Goal: Task Accomplishment & Management: Use online tool/utility

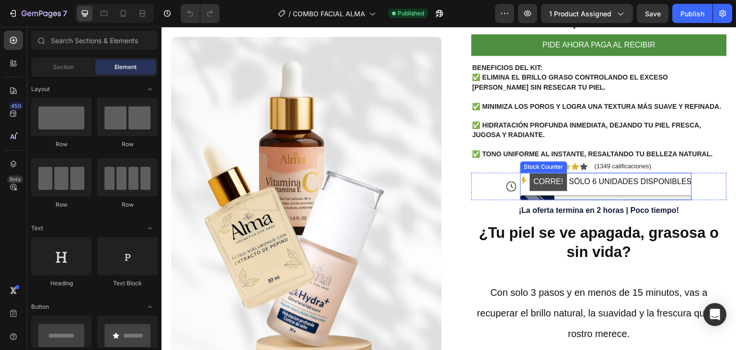
scroll to position [192, 0]
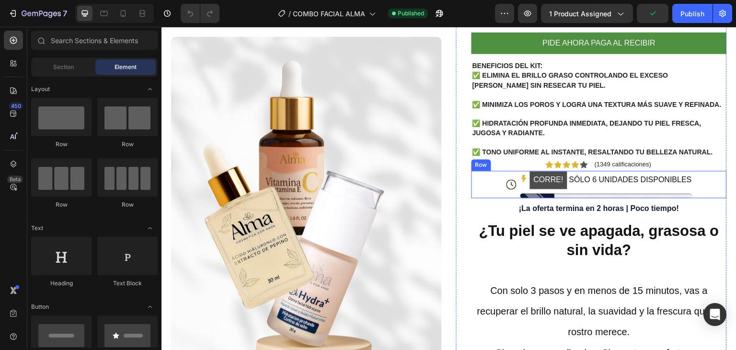
click at [497, 193] on div "Icon CORRE! SÓLO 6 UNIDADES DISPONIBLES Stock Counter Row" at bounding box center [598, 183] width 255 height 27
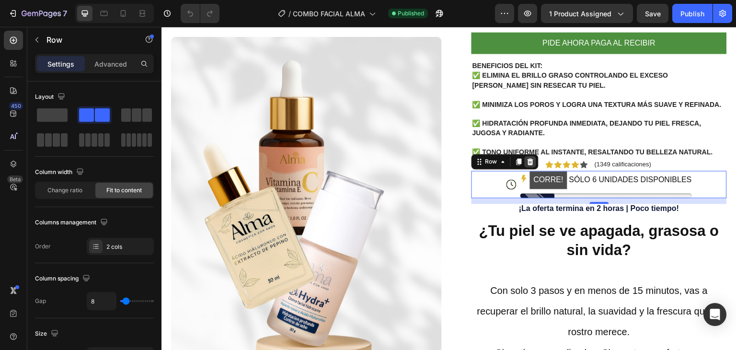
click at [526, 165] on icon at bounding box center [530, 162] width 8 height 8
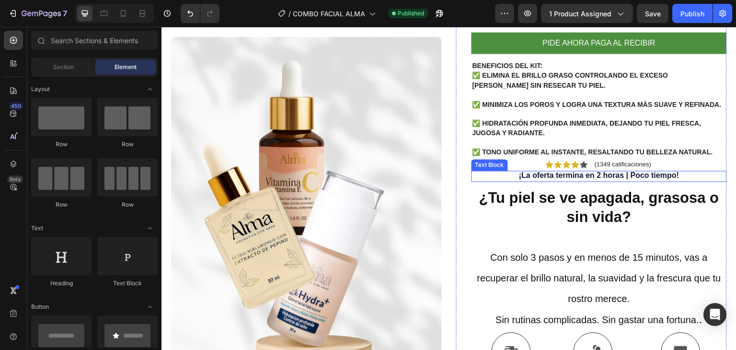
click at [561, 181] on p "¡La oferta termina en 2 horas | Poco tiempo!" at bounding box center [598, 175] width 253 height 10
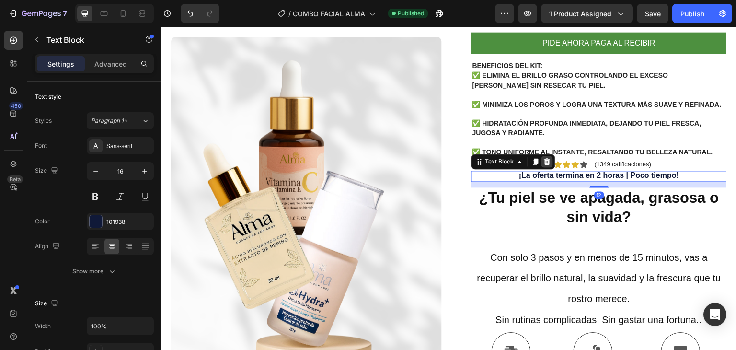
click at [547, 167] on div at bounding box center [546, 161] width 11 height 11
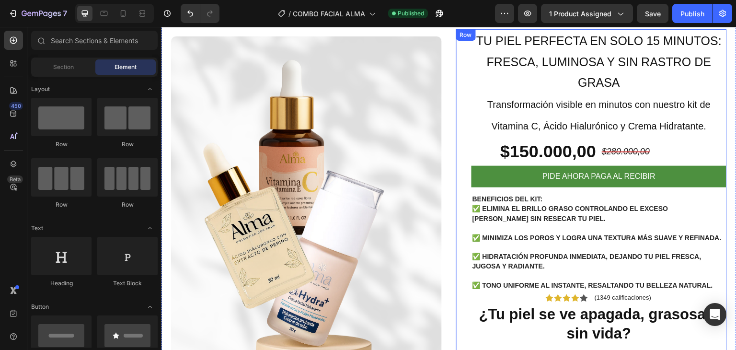
scroll to position [0, 0]
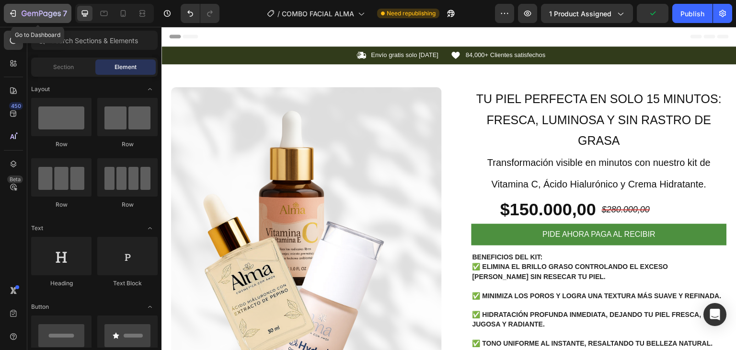
click at [12, 15] on icon "button" at bounding box center [13, 14] width 10 height 10
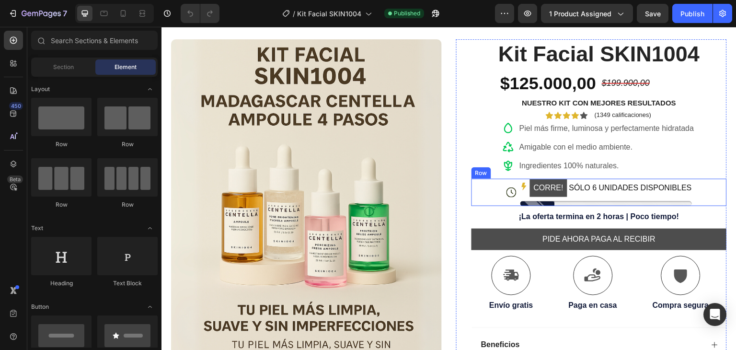
scroll to position [96, 0]
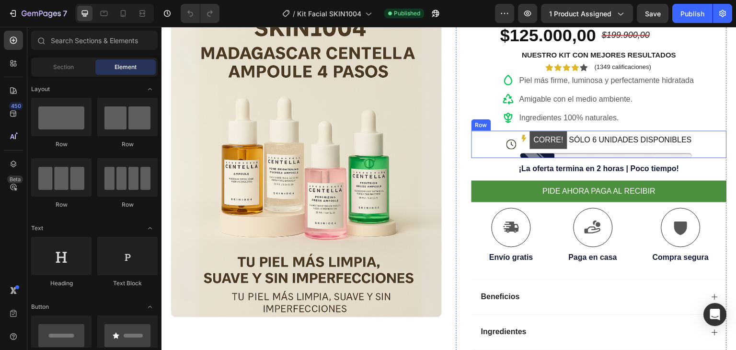
click at [479, 144] on div "Icon CORRE! SÓLO 6 UNIDADES DISPONIBLES Stock Counter Row" at bounding box center [598, 144] width 255 height 27
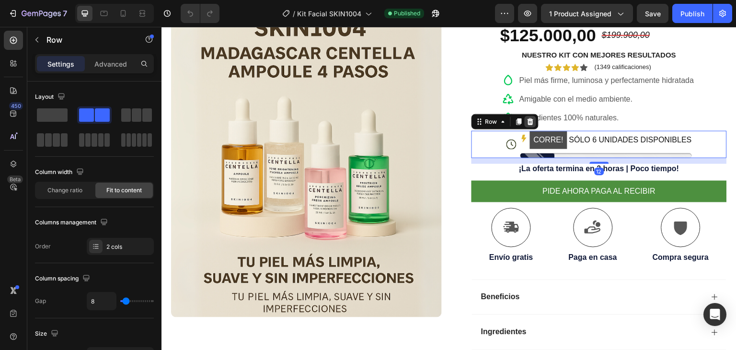
click at [530, 119] on div at bounding box center [529, 121] width 11 height 11
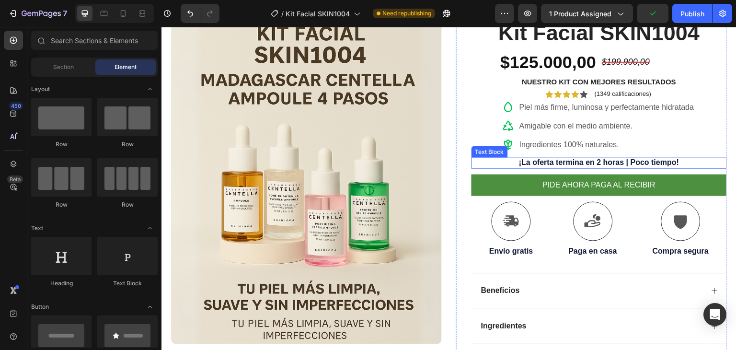
scroll to position [48, 0]
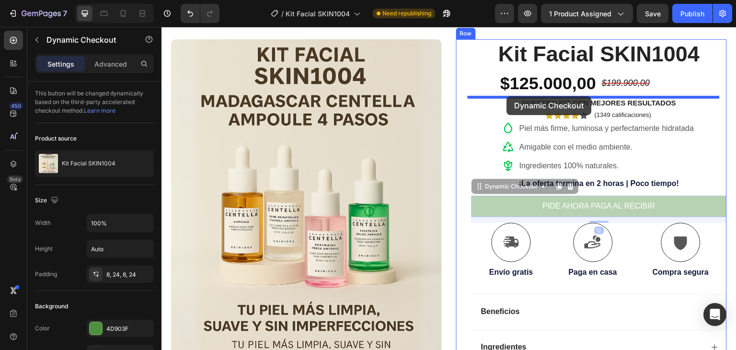
drag, startPoint x: 511, startPoint y: 207, endPoint x: 507, endPoint y: 96, distance: 110.7
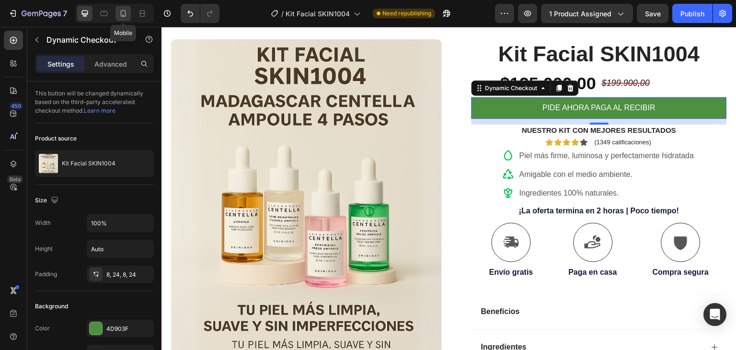
click at [119, 14] on icon at bounding box center [123, 14] width 10 height 10
type input "14"
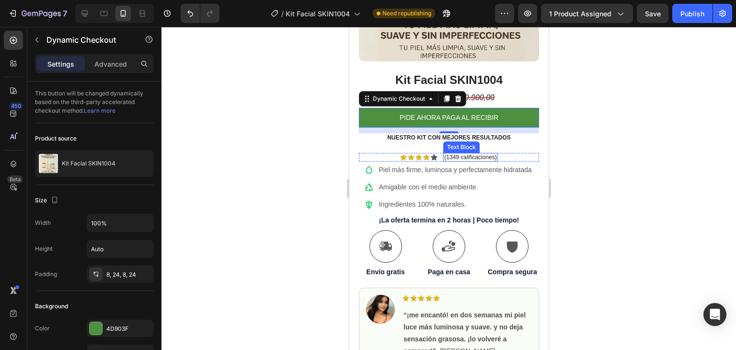
scroll to position [267, 0]
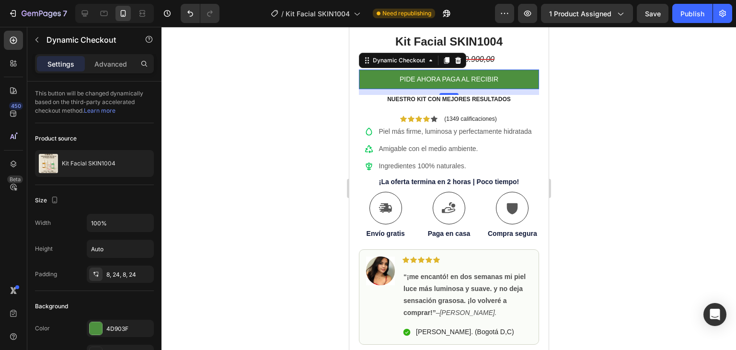
click at [621, 149] on div at bounding box center [448, 188] width 574 height 323
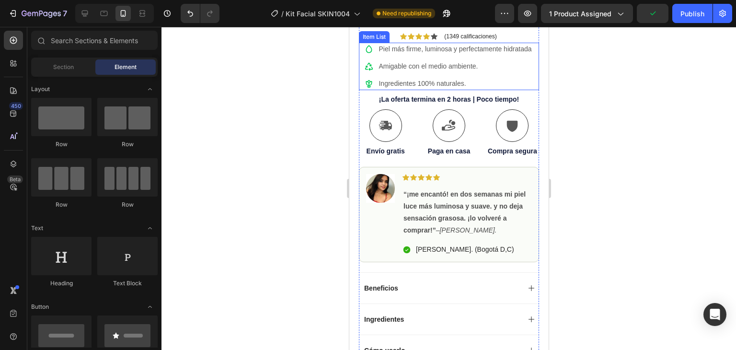
scroll to position [383, 0]
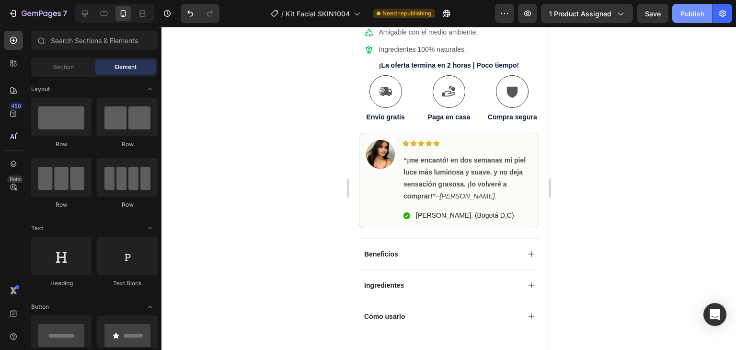
click at [682, 19] on button "Publish" at bounding box center [692, 13] width 40 height 19
